Goal: Task Accomplishment & Management: Manage account settings

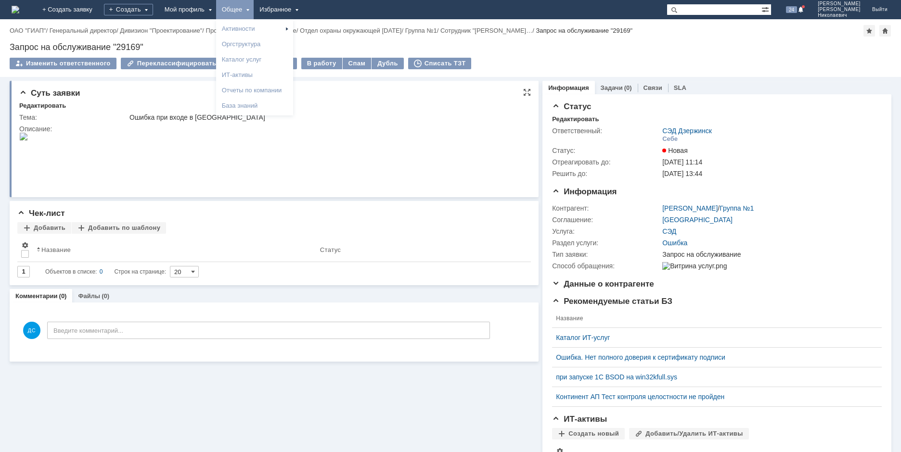
click at [436, 142] on html at bounding box center [270, 137] width 502 height 9
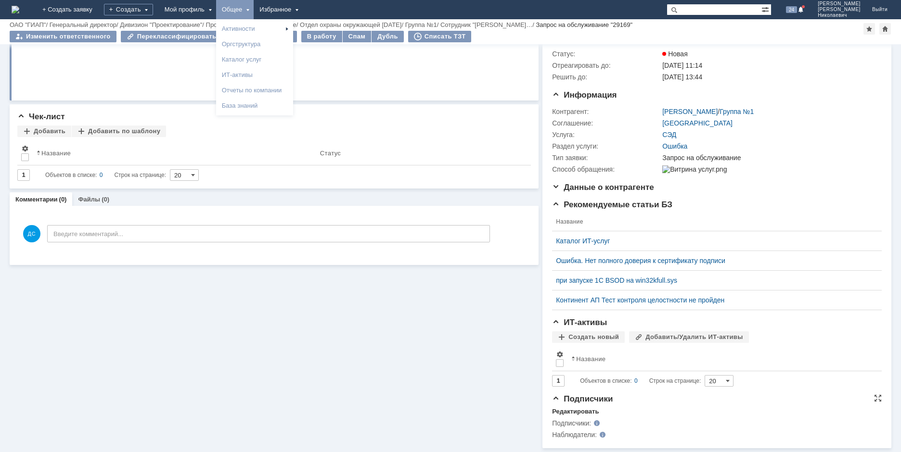
scroll to position [70, 0]
click at [575, 407] on div "Подписчики Редактировать Подписчики: Наблюдатели:" at bounding box center [717, 422] width 330 height 54
click at [576, 410] on div "Редактировать" at bounding box center [575, 412] width 47 height 8
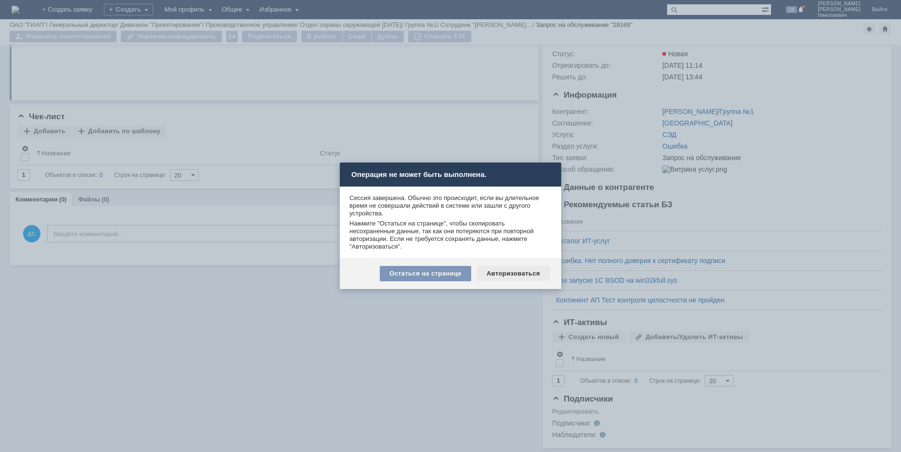
click at [518, 279] on div "Авторизоваться" at bounding box center [513, 273] width 73 height 15
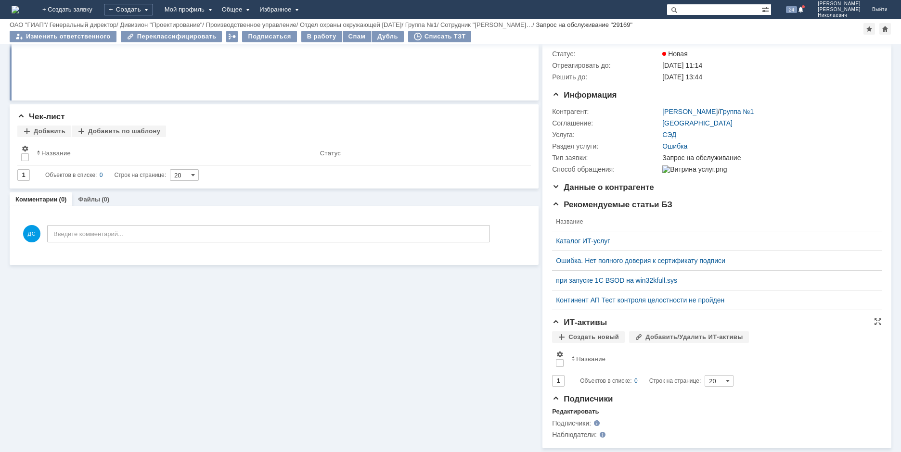
scroll to position [70, 0]
click at [574, 414] on div "Редактировать" at bounding box center [575, 412] width 47 height 8
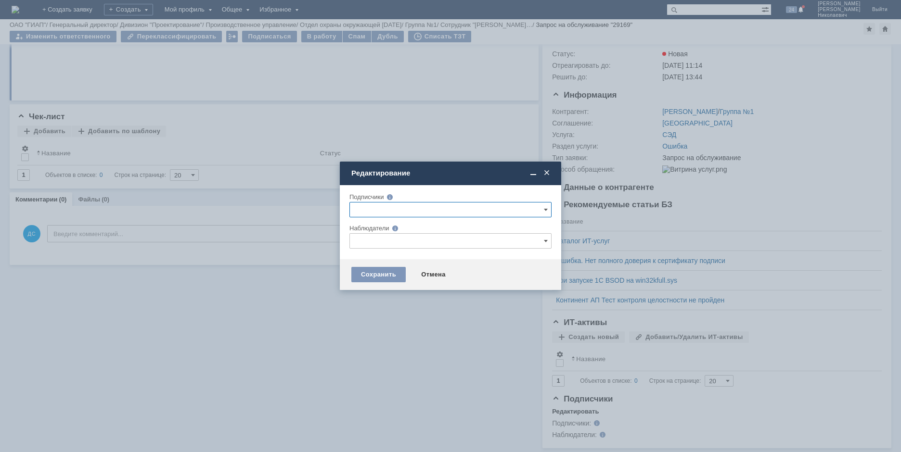
click at [419, 242] on input "text" at bounding box center [450, 240] width 202 height 15
click at [436, 355] on span at bounding box center [436, 353] width 0 height 5
click at [426, 355] on input "[PERSON_NAME]" at bounding box center [429, 355] width 6 height 6
type input "[PERSON_NAME]"
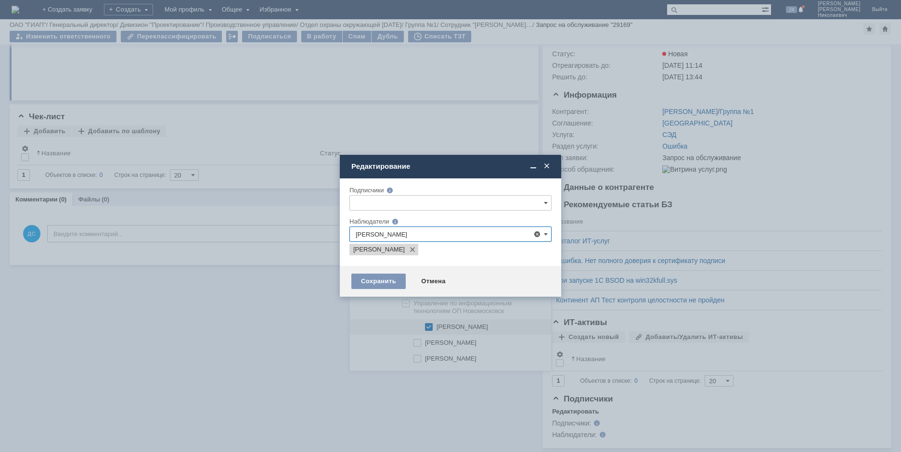
click at [446, 221] on div "Наблюдатели" at bounding box center [443, 221] width 189 height 6
click at [376, 282] on div "Сохранить" at bounding box center [378, 281] width 54 height 15
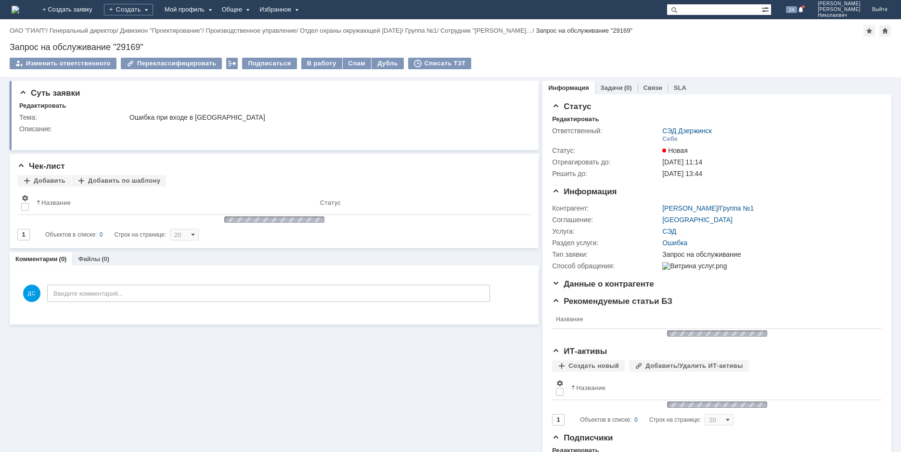
scroll to position [0, 0]
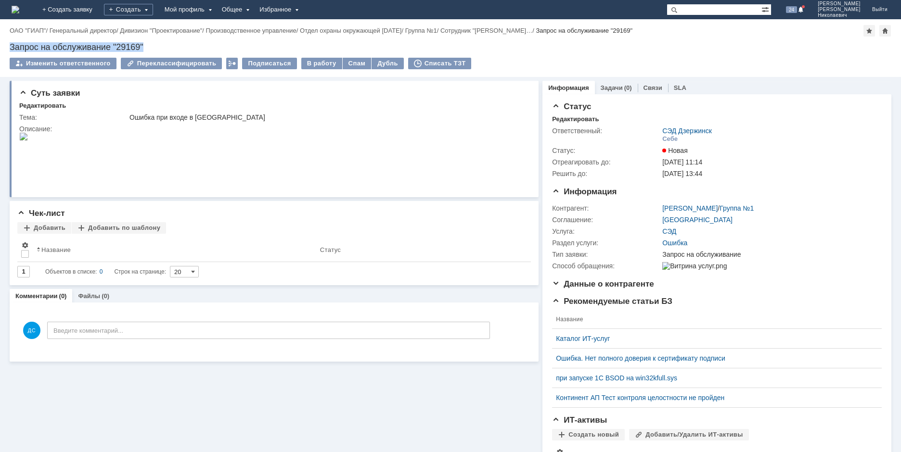
drag, startPoint x: 142, startPoint y: 47, endPoint x: 0, endPoint y: 45, distance: 142.5
click at [0, 45] on div "Назад | ОАО "ГИАП" / Генеральный директор / Дивизион "Проектирование" / Произво…" at bounding box center [450, 48] width 901 height 58
copy div "Запрос на обслуживание "29169""
click at [796, 139] on div "Себе" at bounding box center [769, 139] width 214 height 9
click at [665, 138] on div "Себе" at bounding box center [669, 139] width 15 height 8
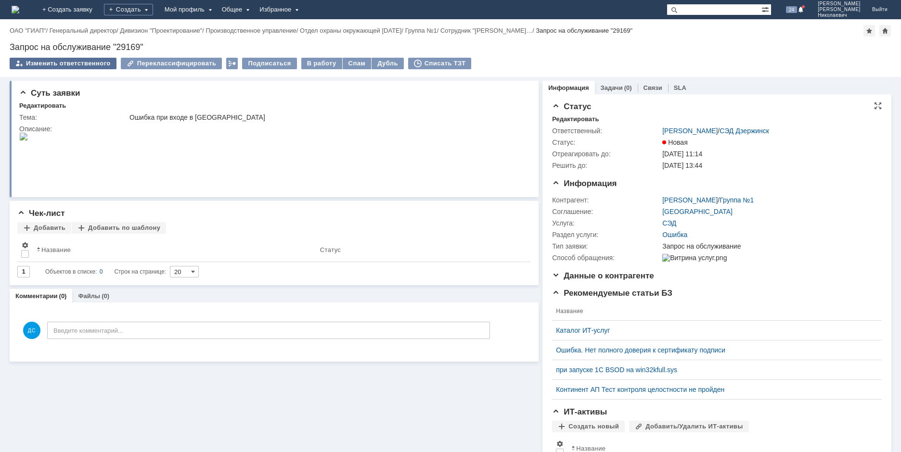
click at [61, 61] on div "Изменить ответственного" at bounding box center [63, 64] width 107 height 12
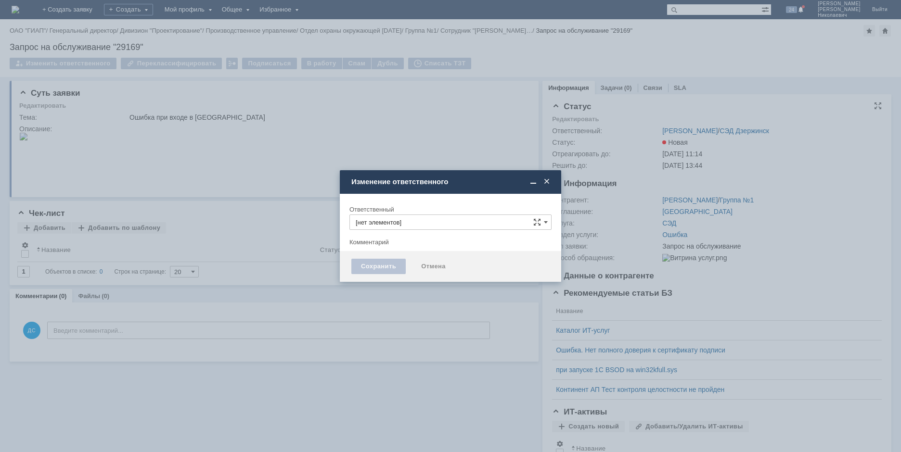
type input "[PERSON_NAME]"
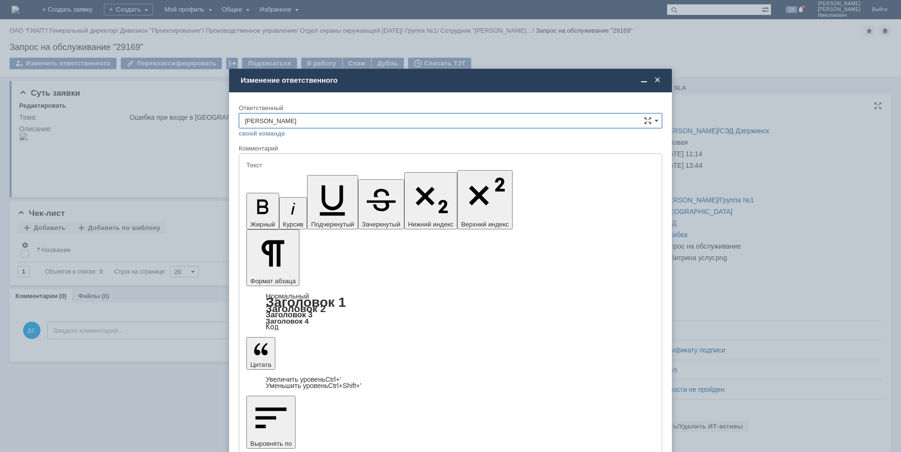
click at [768, 69] on div at bounding box center [450, 226] width 901 height 452
click at [653, 79] on span at bounding box center [658, 80] width 10 height 9
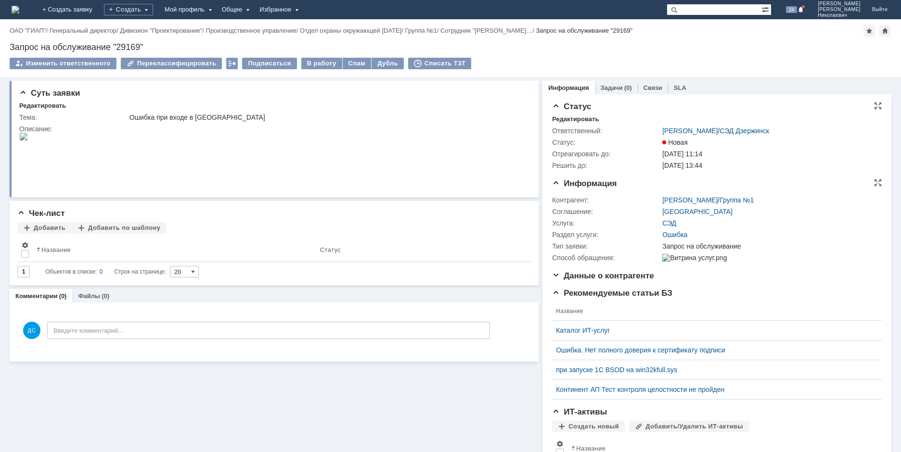
click at [837, 230] on td "Ошибка" at bounding box center [769, 235] width 218 height 12
click at [311, 142] on html at bounding box center [270, 137] width 502 height 9
click at [76, 62] on div "Изменить ответственного" at bounding box center [63, 64] width 107 height 12
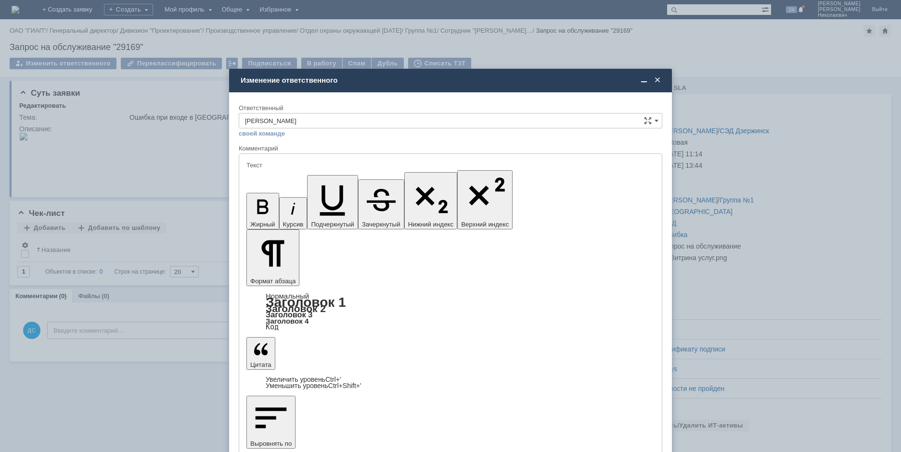
click at [369, 124] on input "[PERSON_NAME]" at bounding box center [450, 120] width 423 height 15
click at [657, 81] on span at bounding box center [658, 80] width 10 height 9
